Goal: Information Seeking & Learning: Learn about a topic

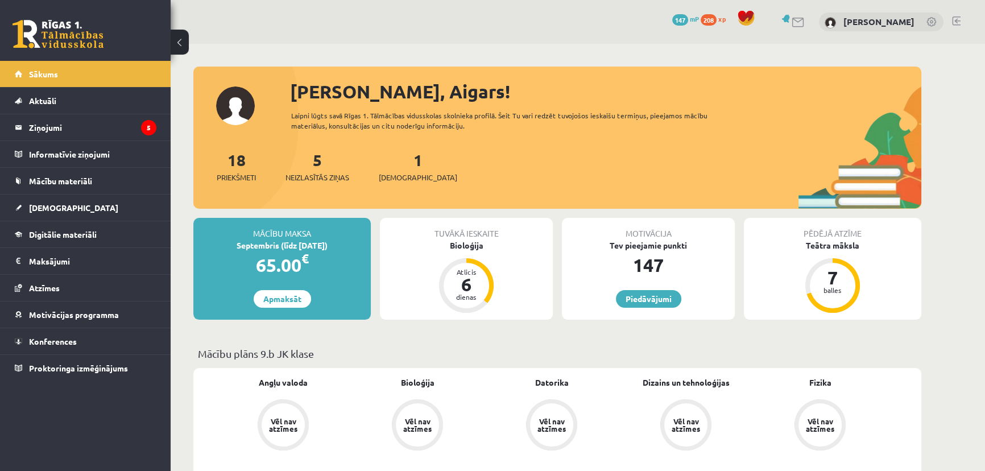
click at [391, 167] on div "1 Ieskaites" at bounding box center [418, 165] width 78 height 35
click at [397, 161] on link "1 Ieskaites" at bounding box center [418, 167] width 78 height 34
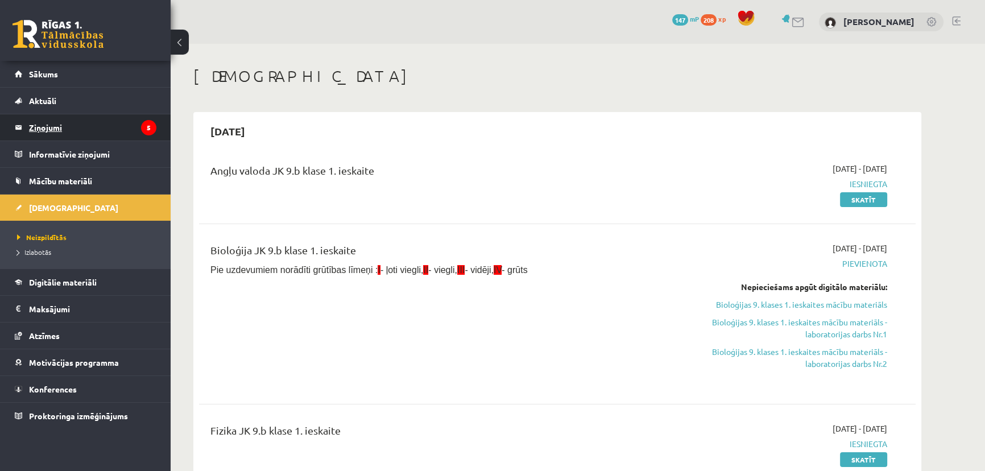
click at [124, 138] on legend "Ziņojumi 5" at bounding box center [92, 127] width 127 height 26
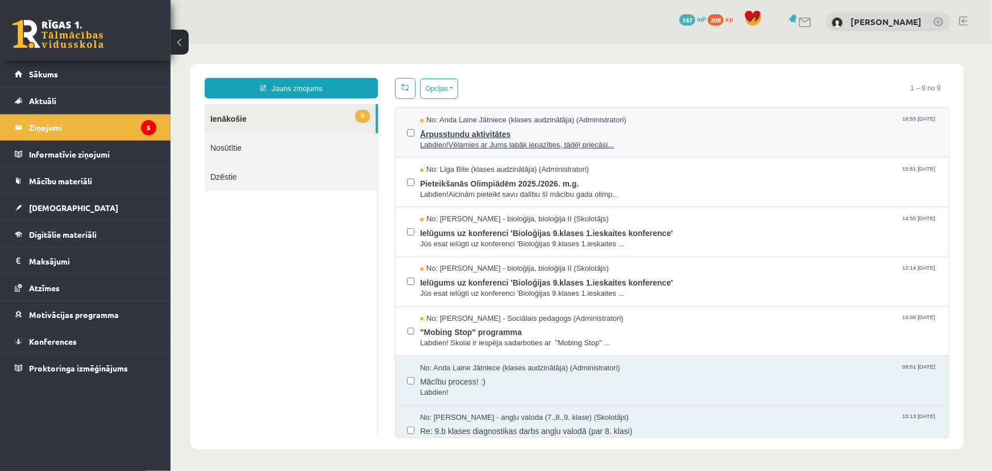
click at [667, 139] on span "Labdien!Vēlamies ar Jums labāk iepazīties, tādēļ priecāsi..." at bounding box center [678, 144] width 517 height 11
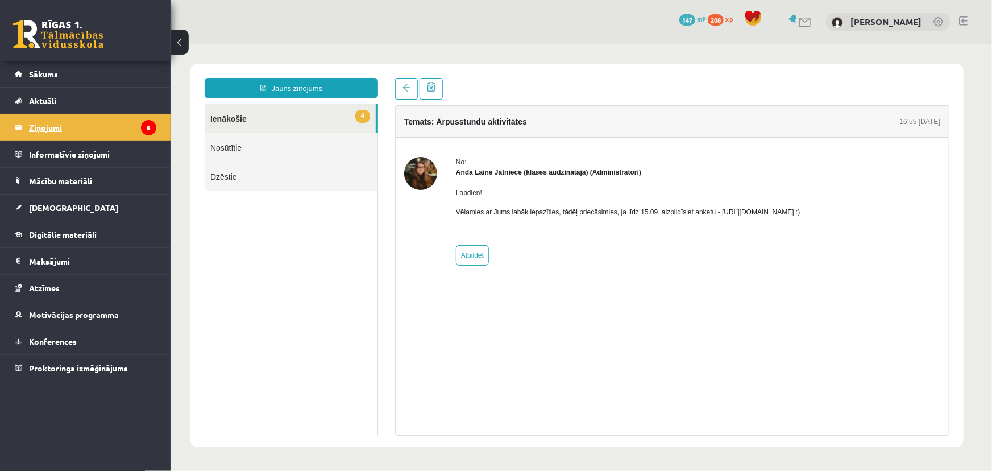
click at [99, 136] on legend "Ziņojumi 5" at bounding box center [92, 127] width 127 height 26
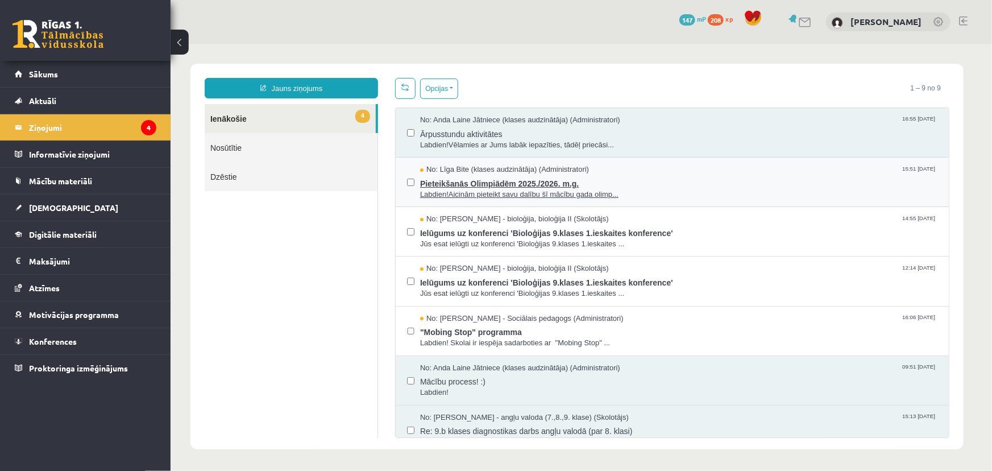
click at [670, 197] on span "Labdien!Aicinām pieteikt savu dalību šī mācību gada olimp..." at bounding box center [678, 194] width 517 height 11
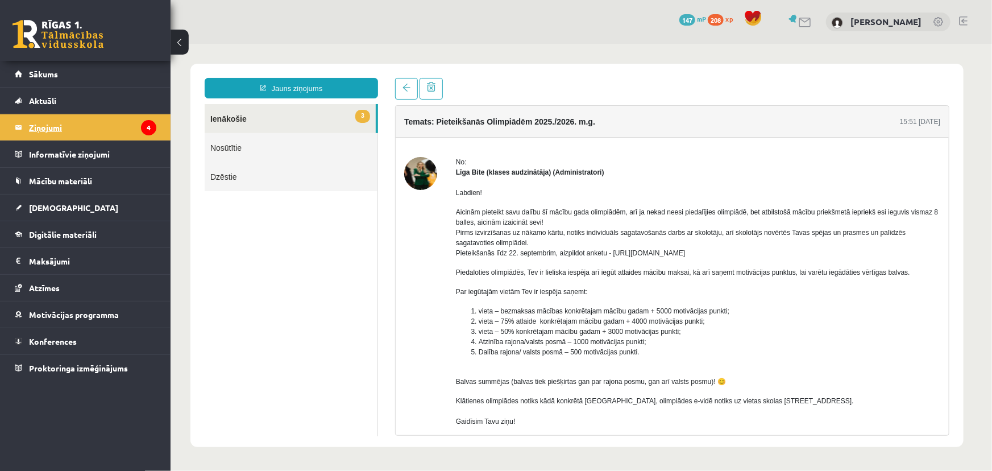
click at [76, 136] on legend "Ziņojumi 4" at bounding box center [92, 127] width 127 height 26
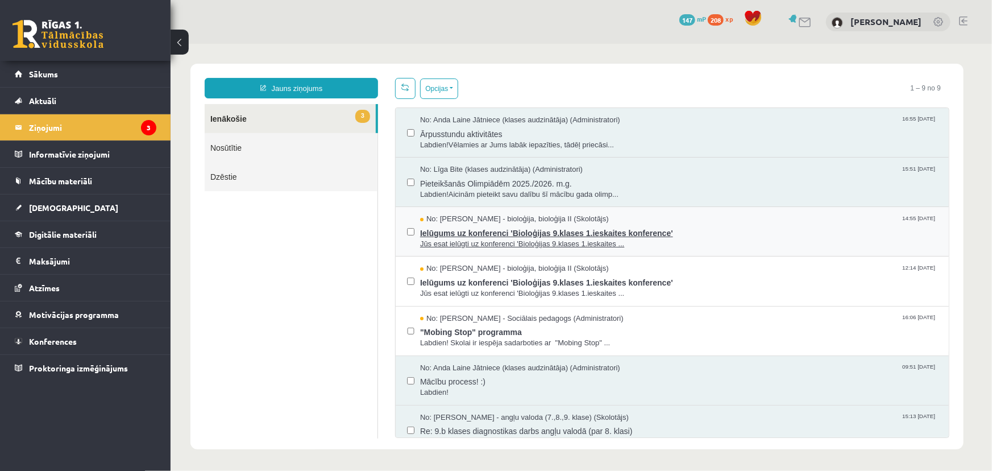
click at [711, 227] on span "Ielūgums uz konferenci 'Bioloģijas 9.klases 1.ieskaites konference'" at bounding box center [678, 231] width 517 height 14
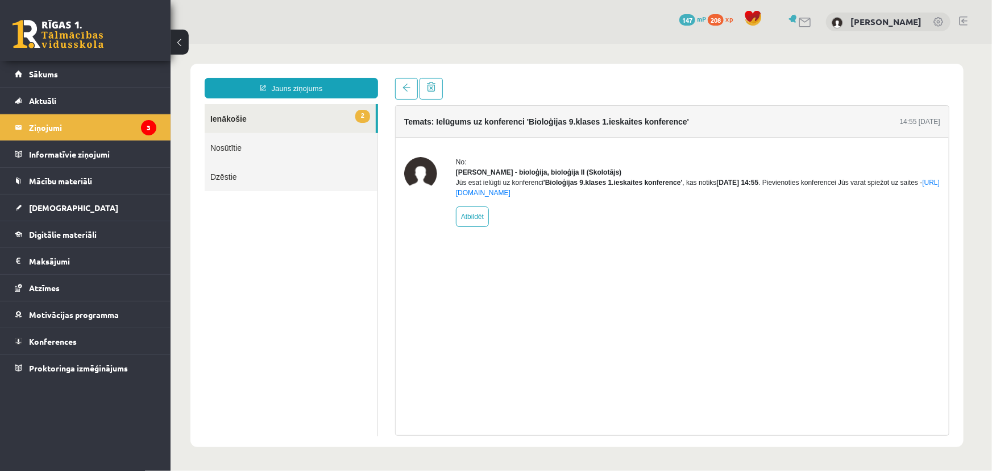
click at [283, 124] on link "2 Ienākošie" at bounding box center [289, 117] width 171 height 29
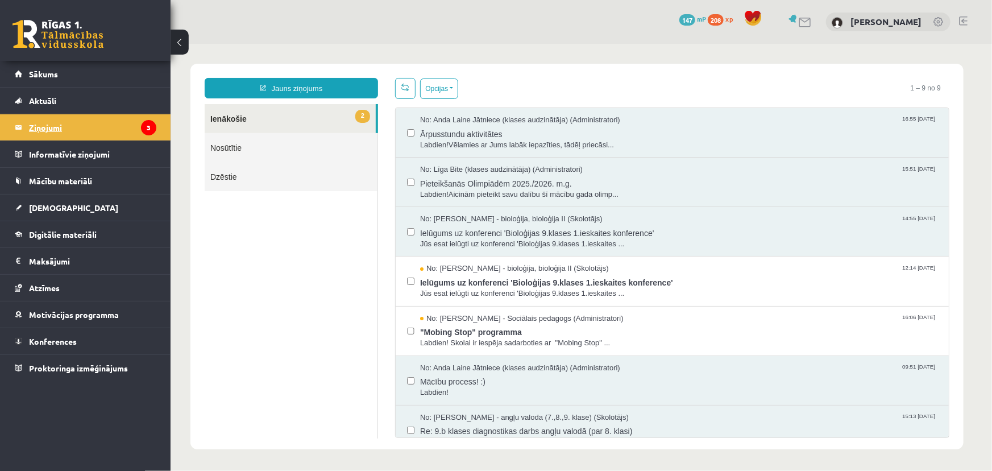
click at [128, 133] on legend "Ziņojumi 3" at bounding box center [92, 127] width 127 height 26
click at [737, 279] on span "Ielūgums uz konferenci 'Bioloģijas 9.klases 1.ieskaites konference'" at bounding box center [678, 280] width 517 height 14
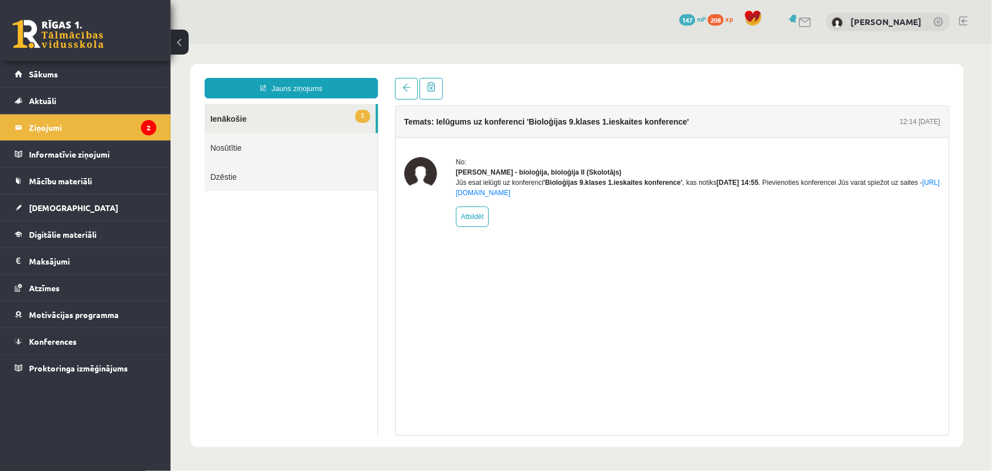
click at [276, 121] on link "1 Ienākošie" at bounding box center [289, 117] width 171 height 29
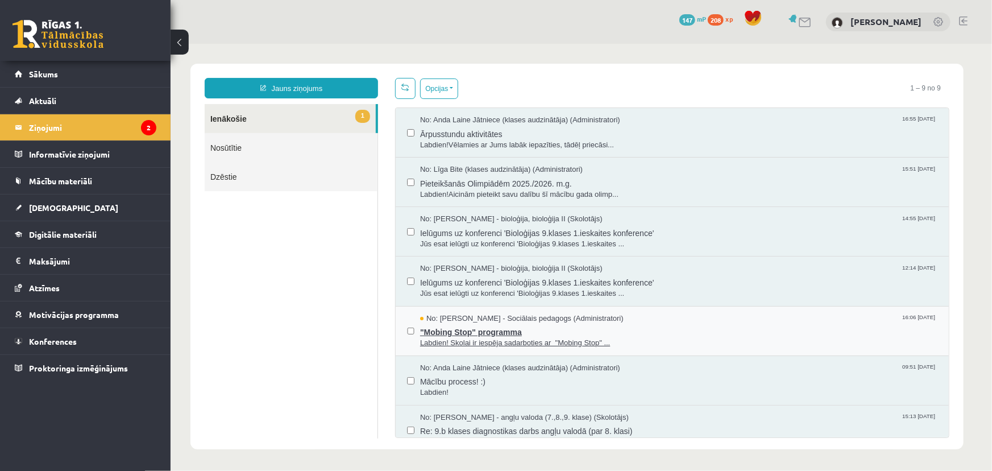
click at [652, 341] on span "Labdien! Skolai ir iespēja sadarboties ar "Mobing Stop" ..." at bounding box center [678, 342] width 517 height 11
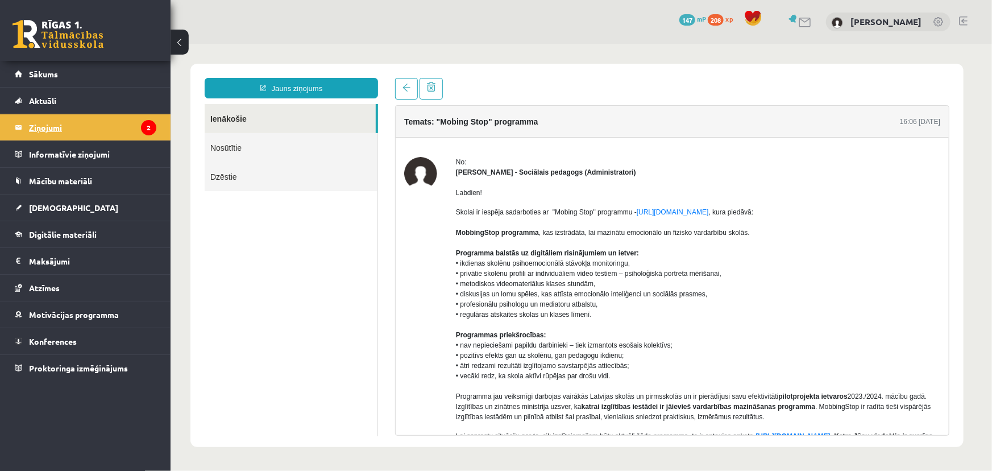
click at [108, 127] on legend "Ziņojumi 2" at bounding box center [92, 127] width 127 height 26
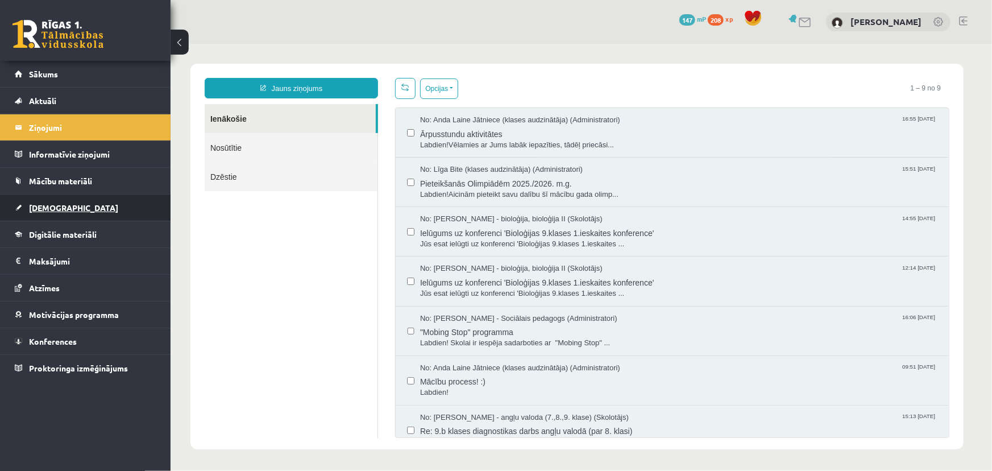
click at [59, 204] on span "[DEMOGRAPHIC_DATA]" at bounding box center [73, 207] width 89 height 10
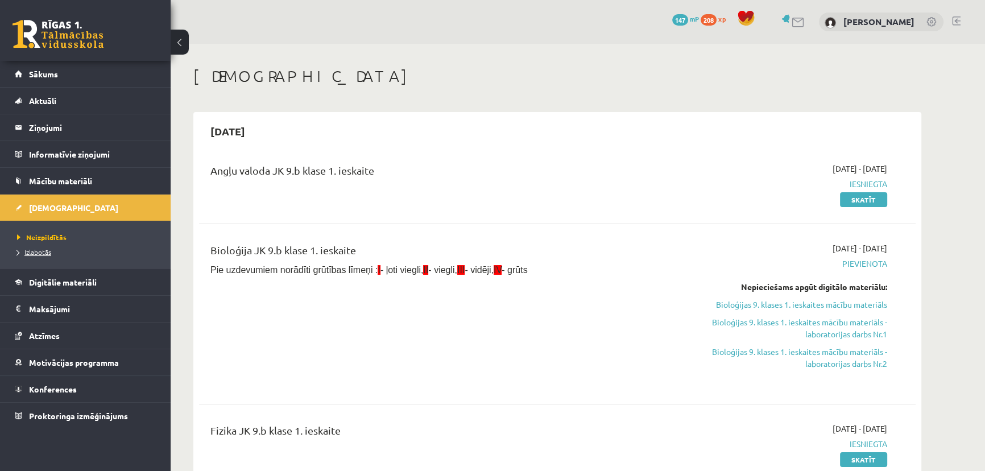
click at [38, 252] on span "Izlabotās" at bounding box center [34, 251] width 34 height 9
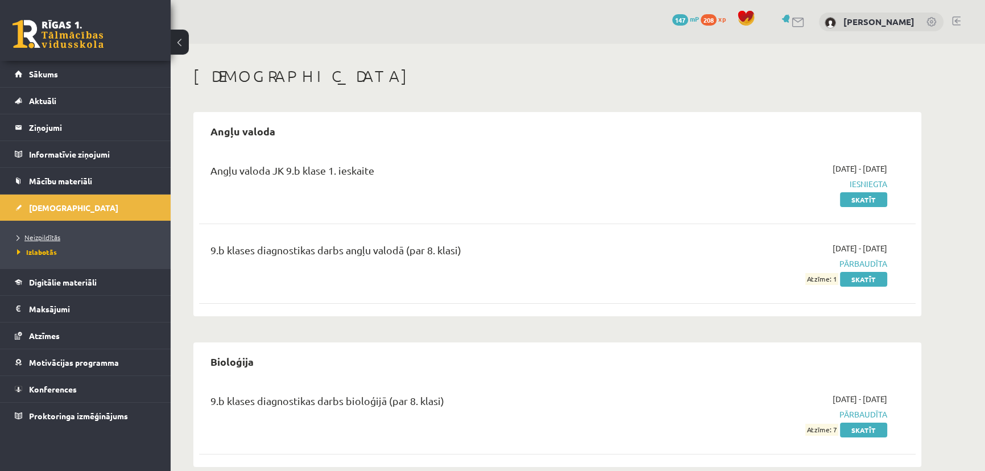
click at [47, 238] on span "Neizpildītās" at bounding box center [38, 237] width 43 height 9
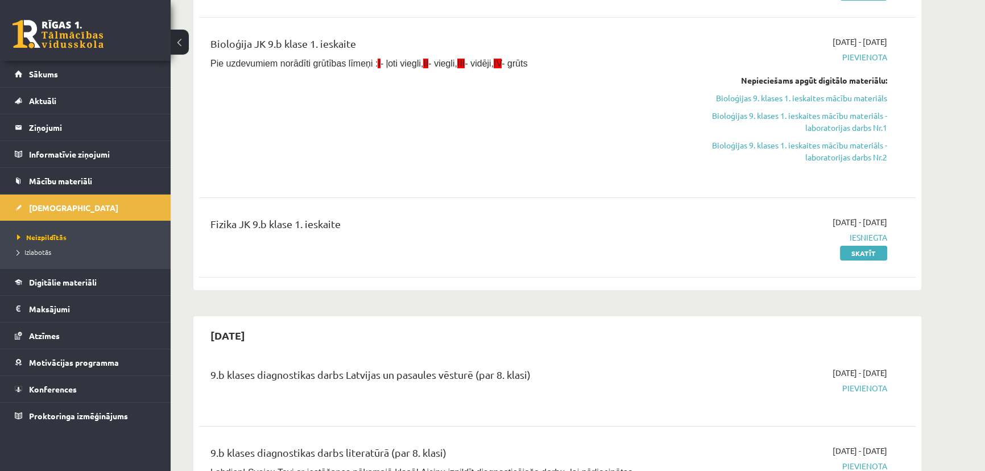
scroll to position [51, 0]
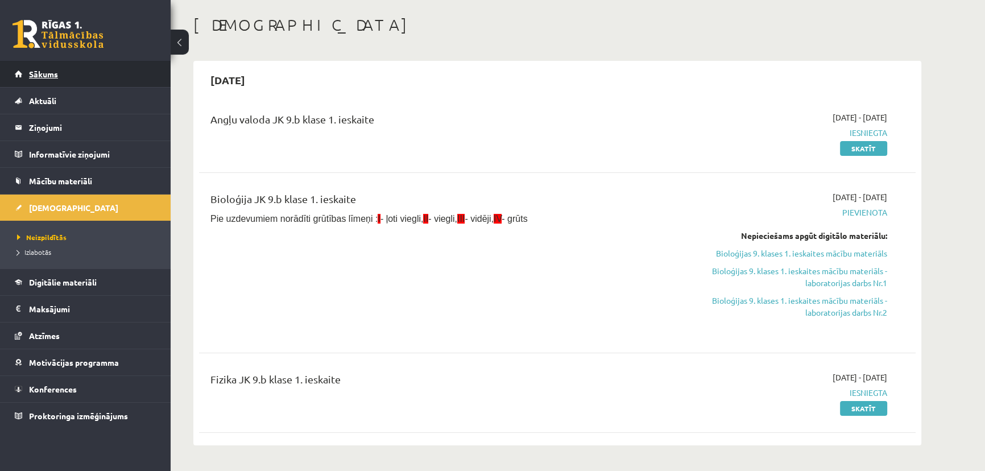
click at [35, 76] on span "Sākums" at bounding box center [43, 74] width 29 height 10
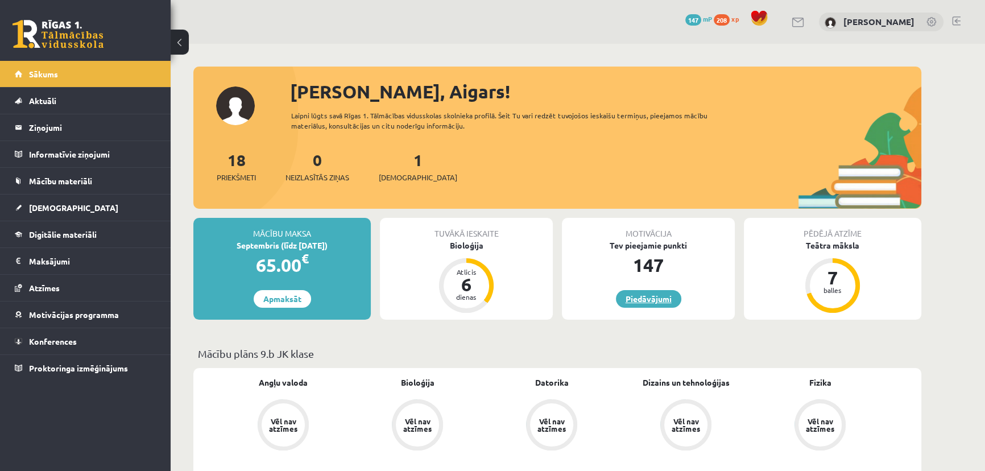
click at [661, 303] on link "Piedāvājumi" at bounding box center [648, 299] width 65 height 18
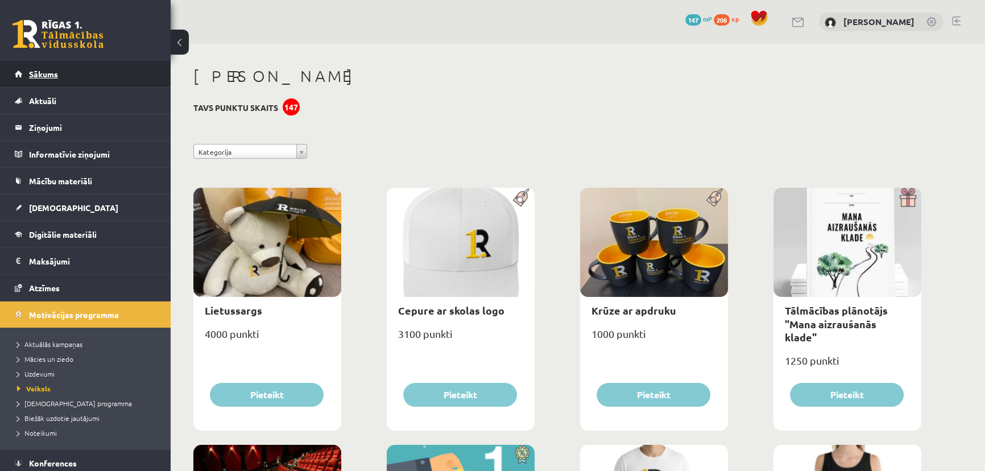
click at [95, 78] on link "Sākums" at bounding box center [86, 74] width 142 height 26
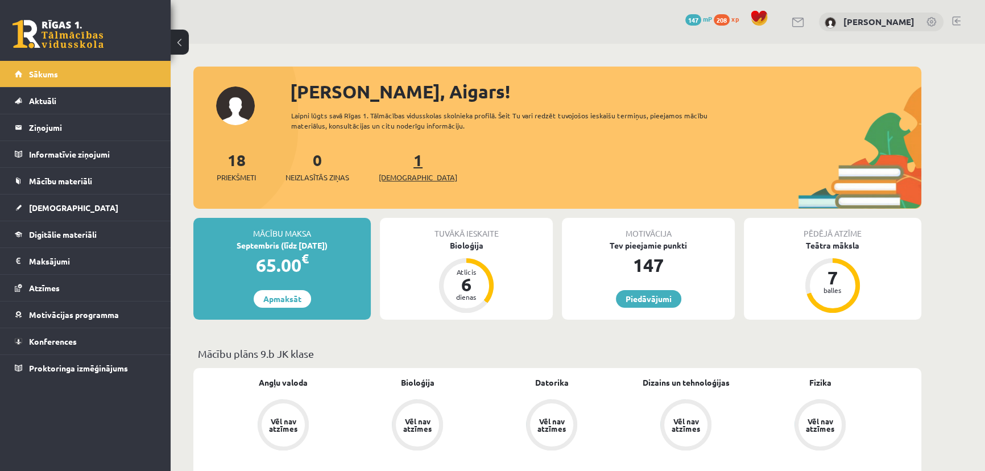
click at [398, 172] on span "[DEMOGRAPHIC_DATA]" at bounding box center [418, 177] width 78 height 11
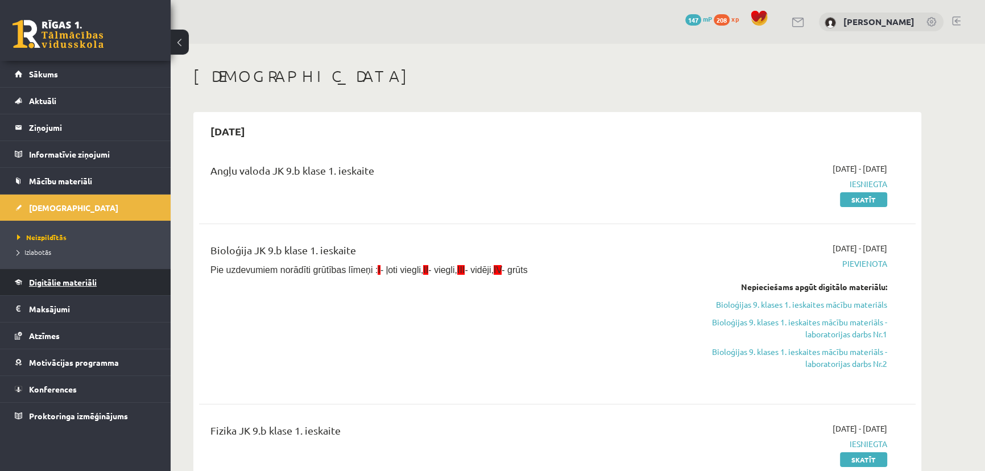
click at [46, 284] on span "Digitālie materiāli" at bounding box center [63, 282] width 68 height 10
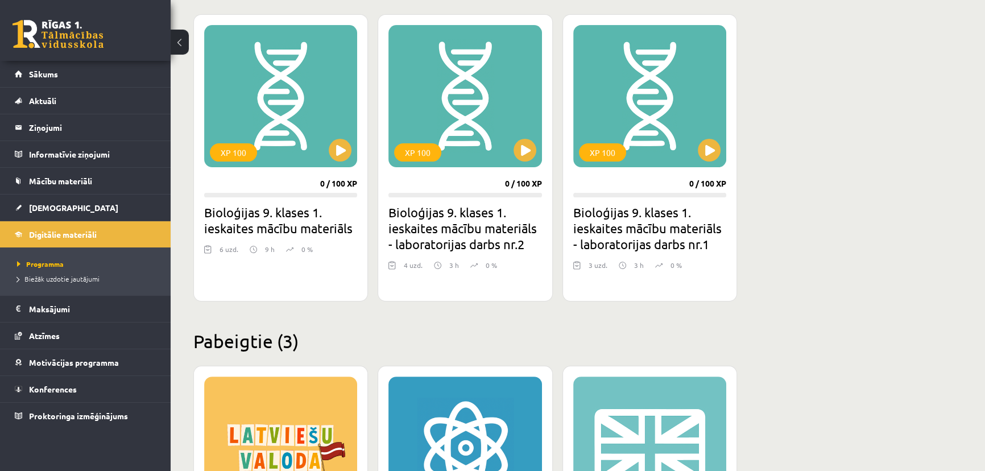
scroll to position [514, 0]
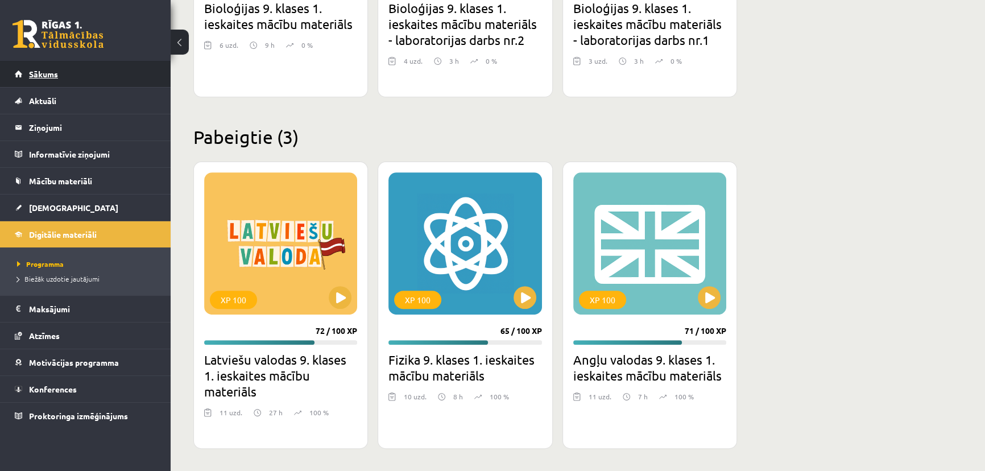
click at [70, 77] on link "Sākums" at bounding box center [86, 74] width 142 height 26
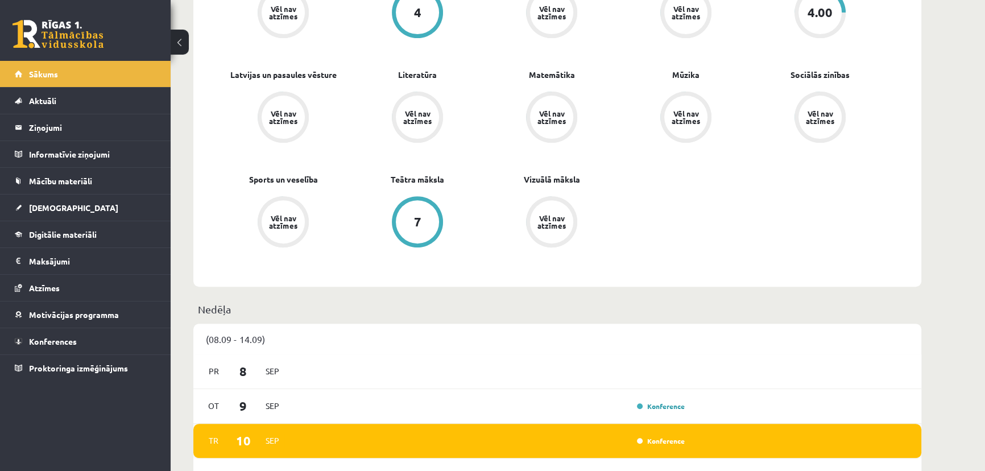
scroll to position [671, 0]
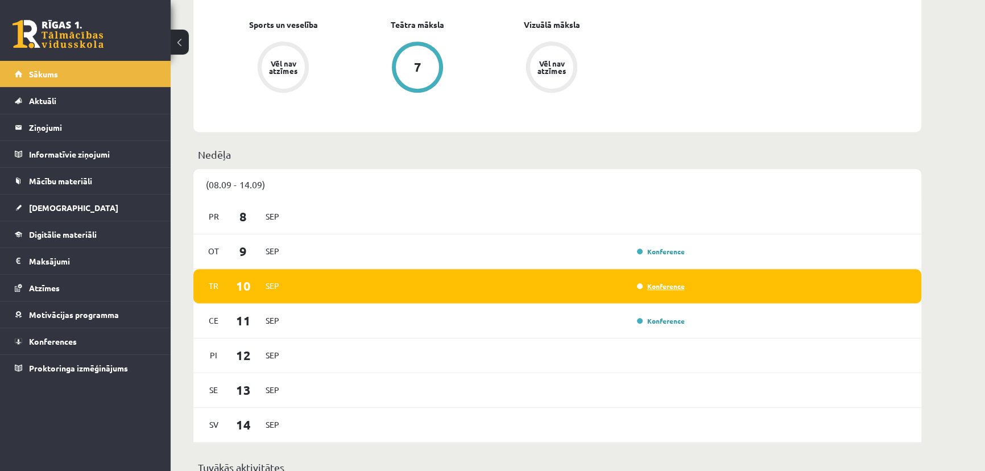
click at [667, 287] on link "Konference" at bounding box center [661, 285] width 48 height 9
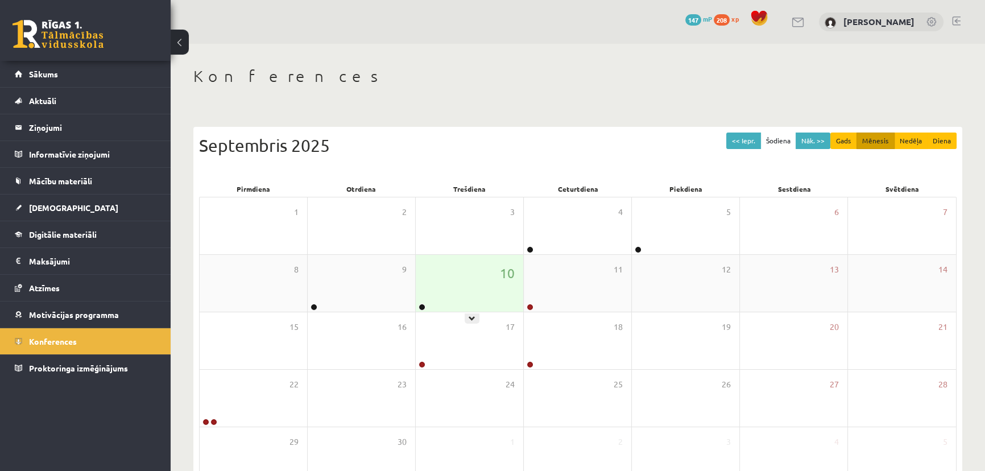
click at [422, 305] on div at bounding box center [421, 308] width 11 height 8
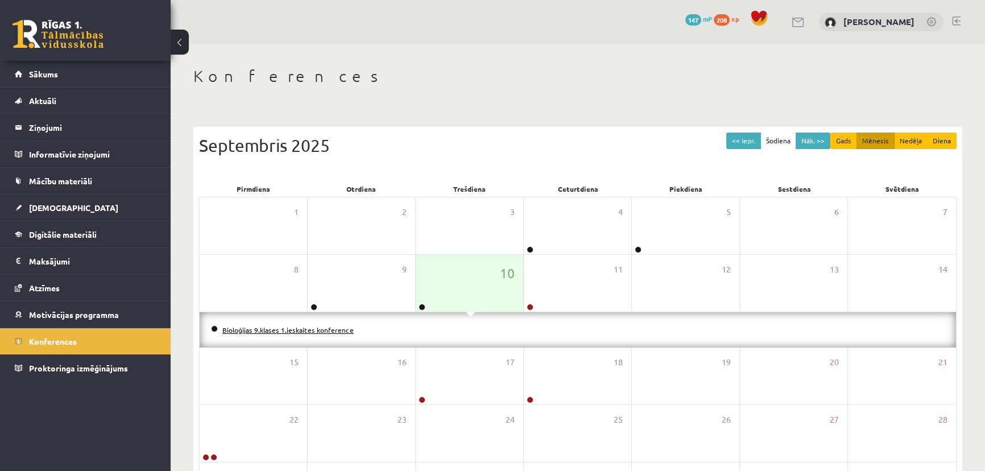
click at [297, 331] on link "Bioloģijas 9.klases 1.ieskaites konference" at bounding box center [287, 329] width 131 height 9
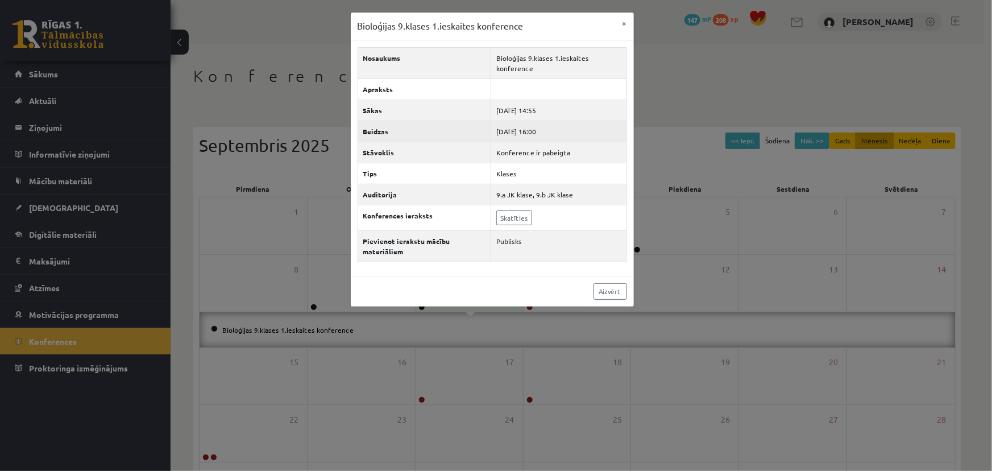
click at [566, 136] on td "[DATE] 16:00" at bounding box center [558, 131] width 135 height 21
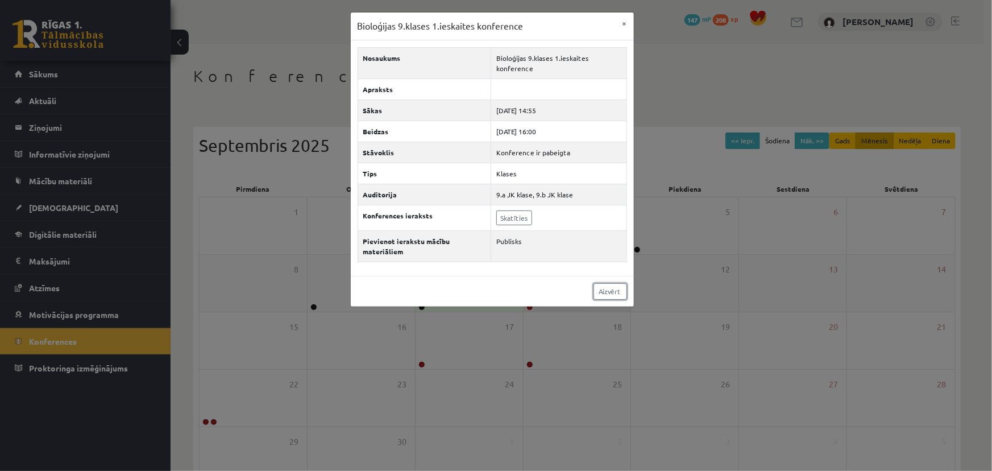
click at [601, 297] on link "Aizvērt" at bounding box center [610, 291] width 34 height 16
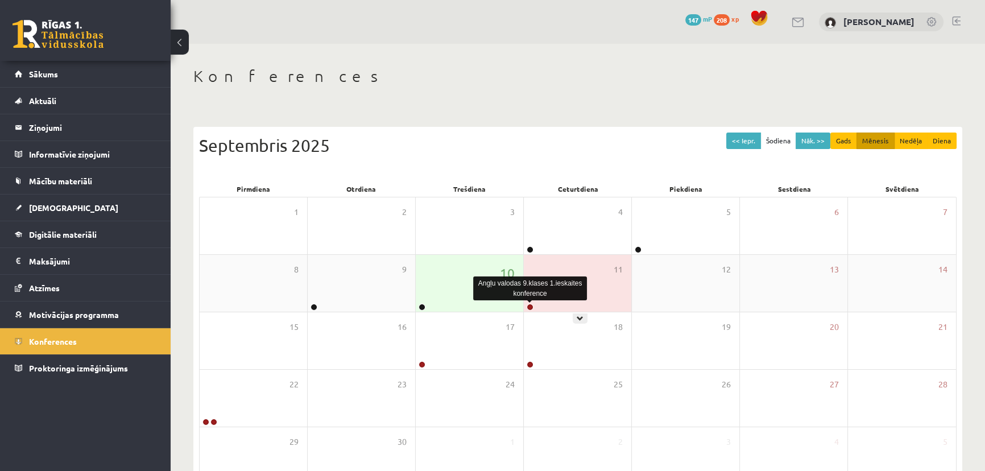
click at [526, 308] on link at bounding box center [529, 307] width 7 height 7
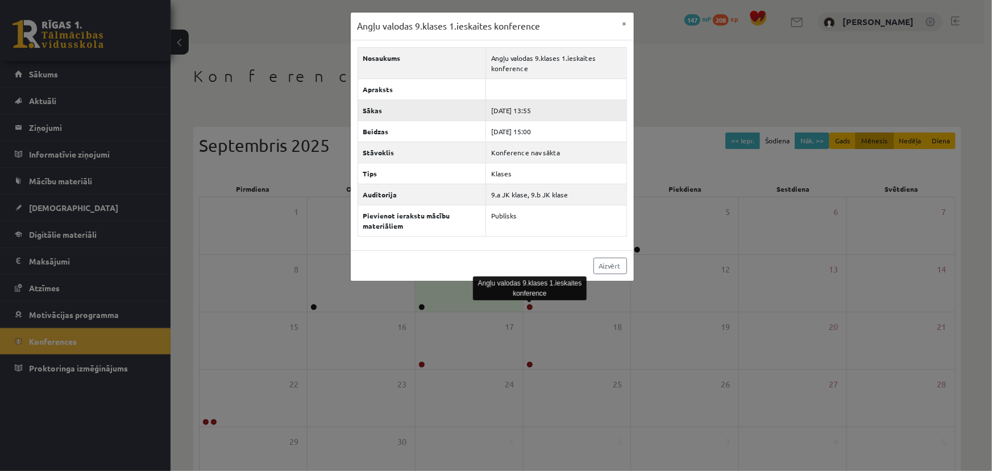
click at [541, 104] on td "[DATE] 13:55" at bounding box center [556, 109] width 140 height 21
click at [608, 260] on link "Aizvērt" at bounding box center [610, 266] width 34 height 16
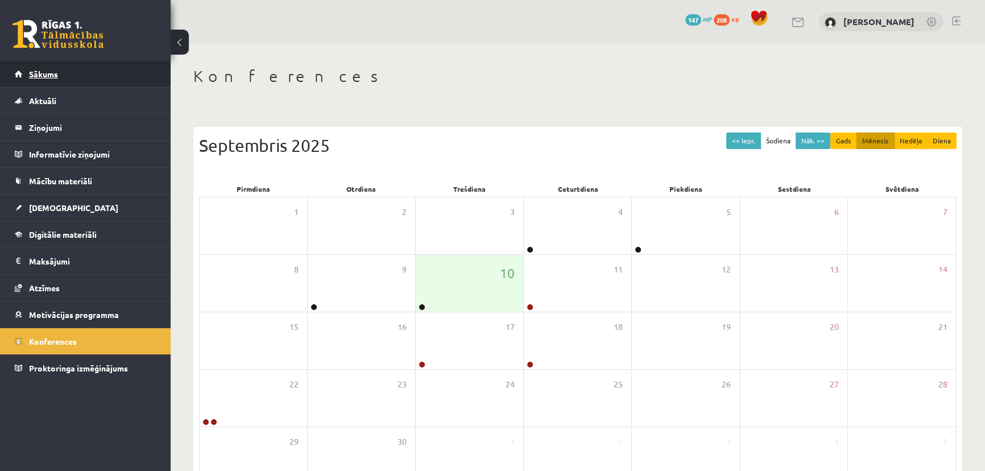
click at [75, 78] on link "Sākums" at bounding box center [86, 74] width 142 height 26
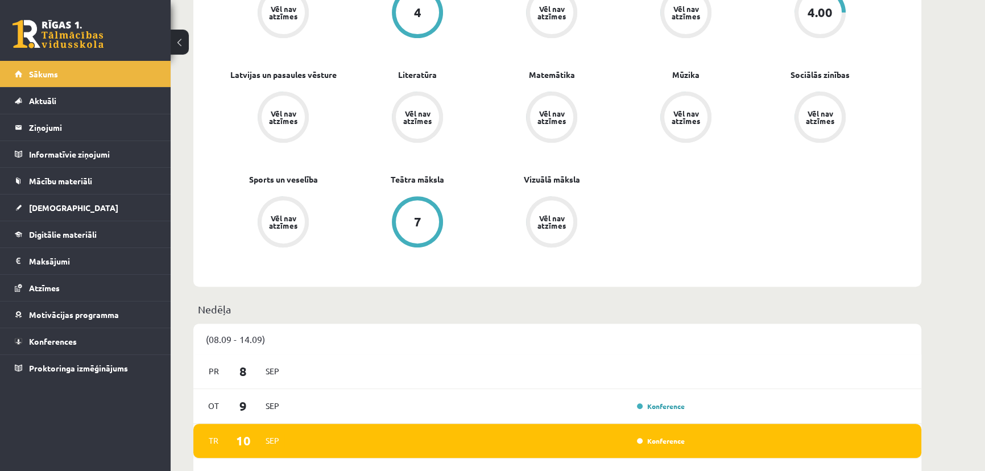
scroll to position [671, 0]
